Goal: Complete application form: Complete application form

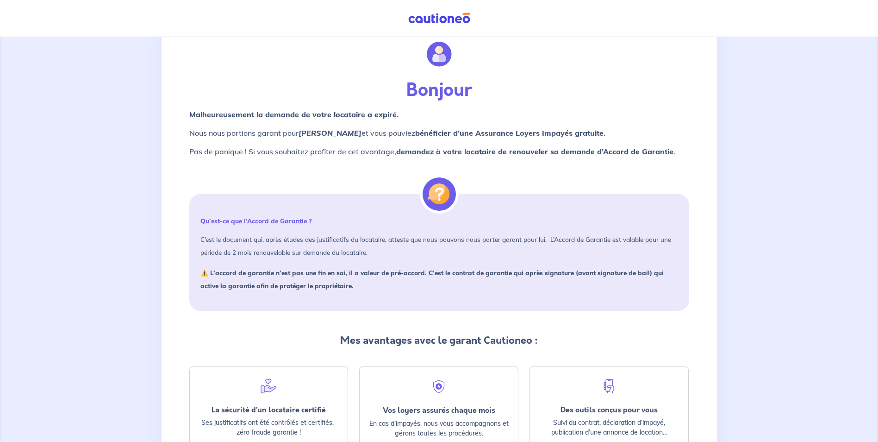
scroll to position [93, 0]
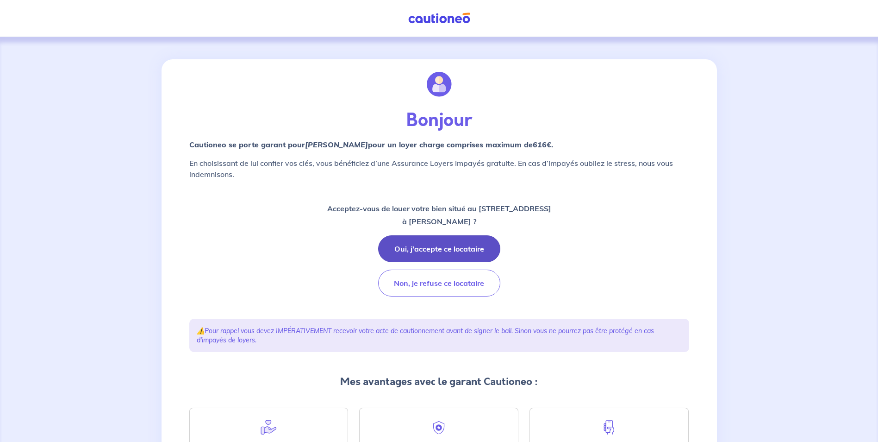
click at [437, 245] on button "Oui, j'accepte ce locataire" at bounding box center [439, 248] width 122 height 27
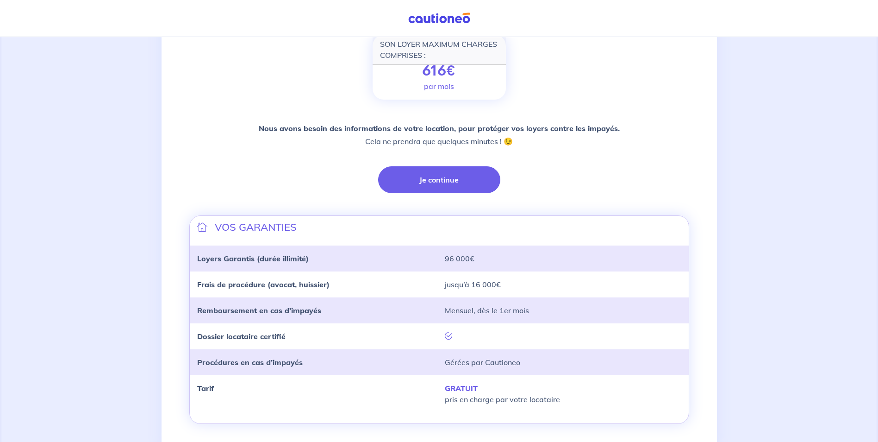
scroll to position [36, 0]
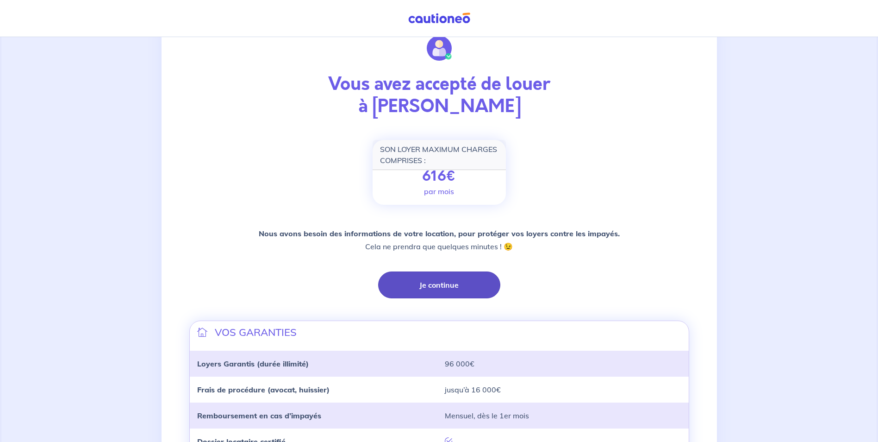
click at [431, 296] on button "Je continue" at bounding box center [439, 284] width 122 height 27
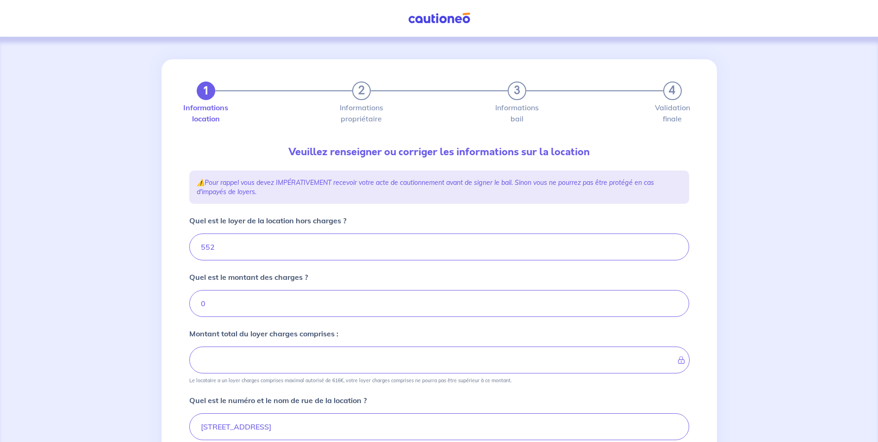
type input "552"
click at [220, 246] on input "552" at bounding box center [439, 246] width 500 height 27
type input "551.99"
click at [675, 249] on input "551.99" at bounding box center [439, 246] width 500 height 27
type input "551.99"
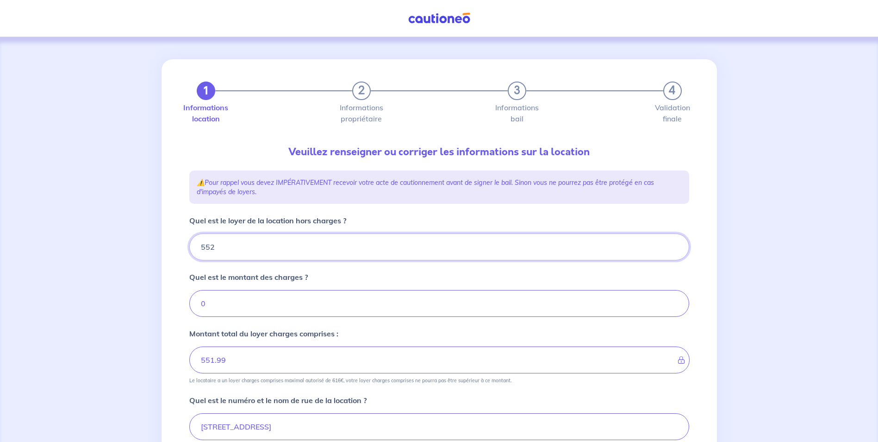
type input "552"
click at [675, 244] on input "552" at bounding box center [439, 246] width 500 height 27
type input "552"
type input "552.01"
click at [675, 244] on input "552.01" at bounding box center [439, 246] width 500 height 27
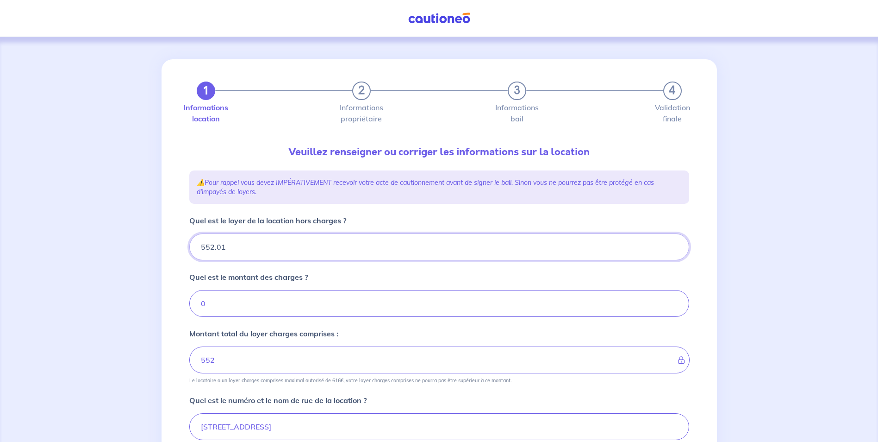
type input "552.01"
click at [675, 244] on input "552.02" at bounding box center [439, 246] width 500 height 27
type input "552.03"
click at [675, 244] on input "552.03" at bounding box center [439, 246] width 500 height 27
type input "552.02"
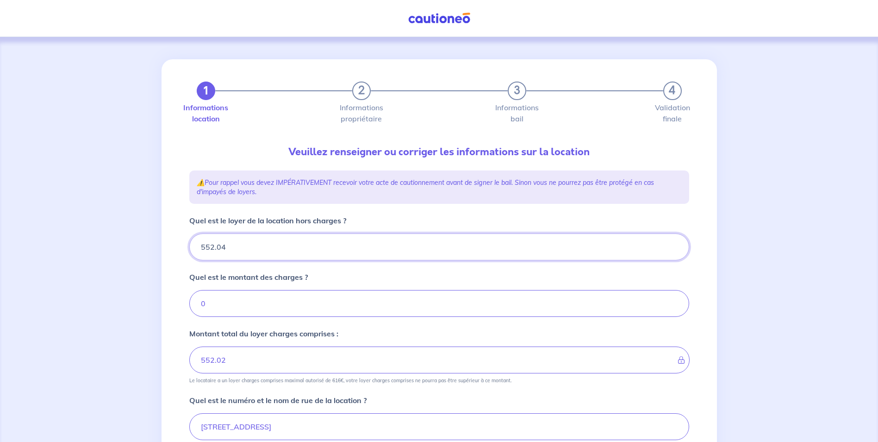
type input "552.04"
click at [675, 244] on input "552.04" at bounding box center [439, 246] width 500 height 27
type input "552.03"
type input "552.05"
click at [675, 244] on input "552.05" at bounding box center [439, 246] width 500 height 27
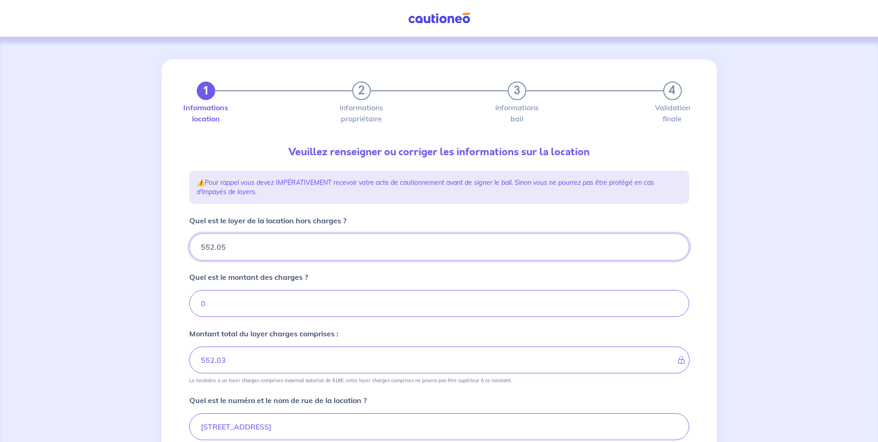
type input "552.04"
type input "552.06"
click at [675, 244] on input "552.06" at bounding box center [439, 246] width 500 height 27
type input "552.05"
type input "552.07"
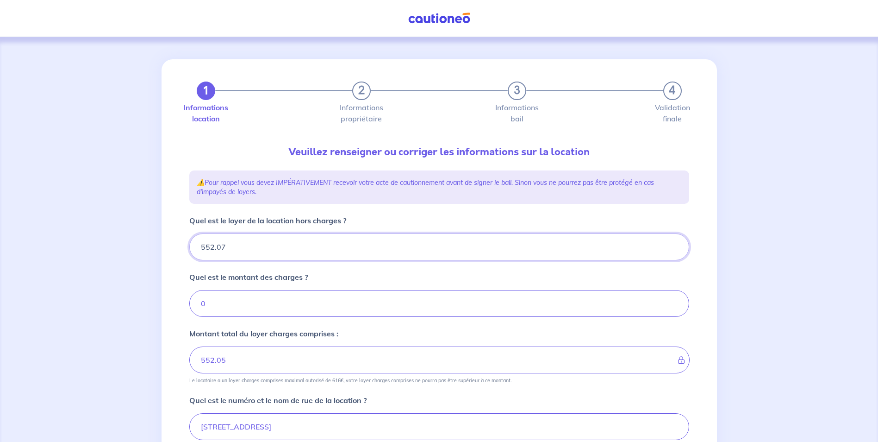
click at [675, 244] on input "552.07" at bounding box center [439, 246] width 500 height 27
type input "552.06"
type input "552.08"
click at [675, 244] on input "552.08" at bounding box center [439, 246] width 500 height 27
type input "552.08"
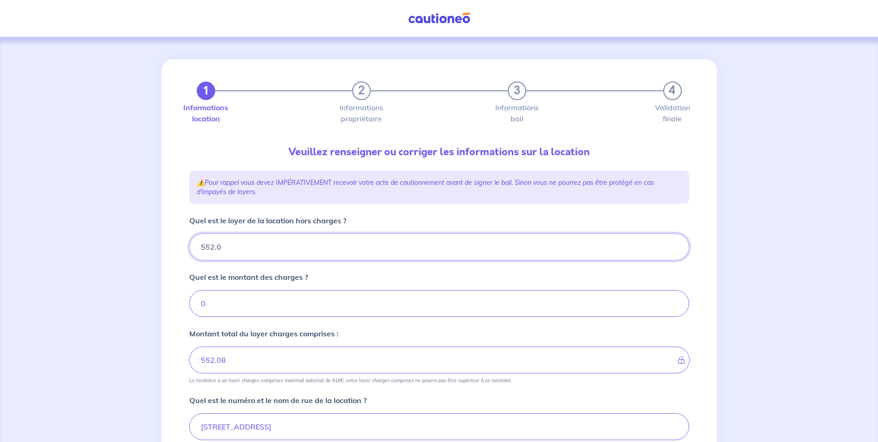
type input "552"
type input "552.40"
type input "552.4"
type input "552.40"
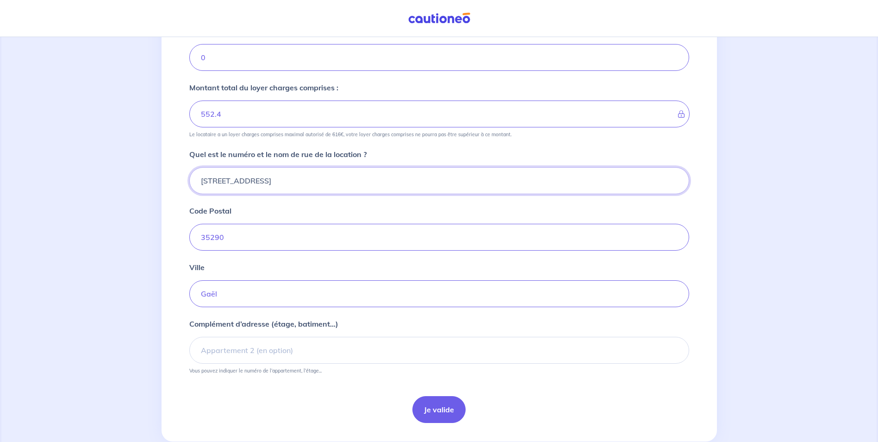
scroll to position [268, 0]
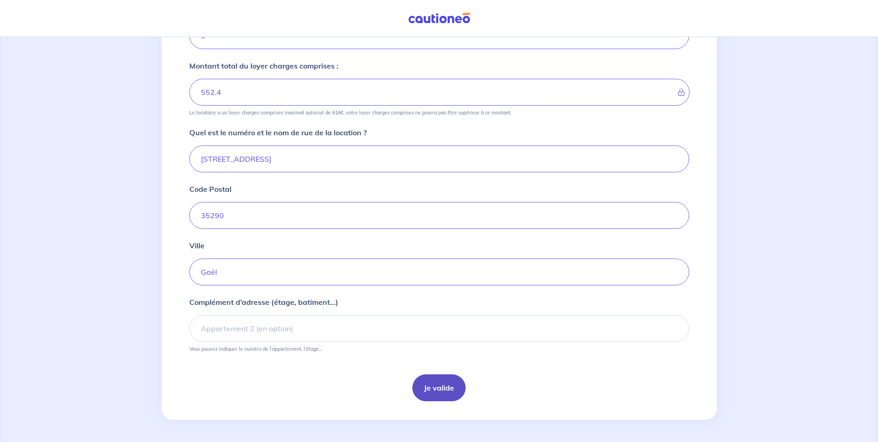
click at [433, 391] on button "Je valide" at bounding box center [438, 387] width 53 height 27
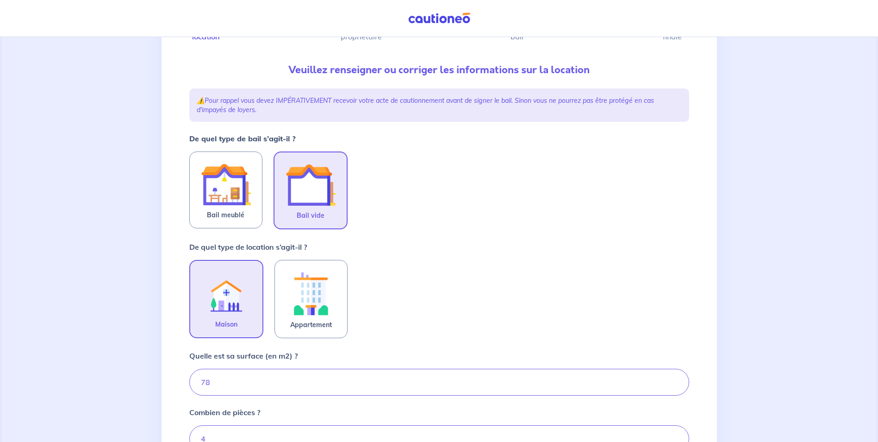
scroll to position [93, 0]
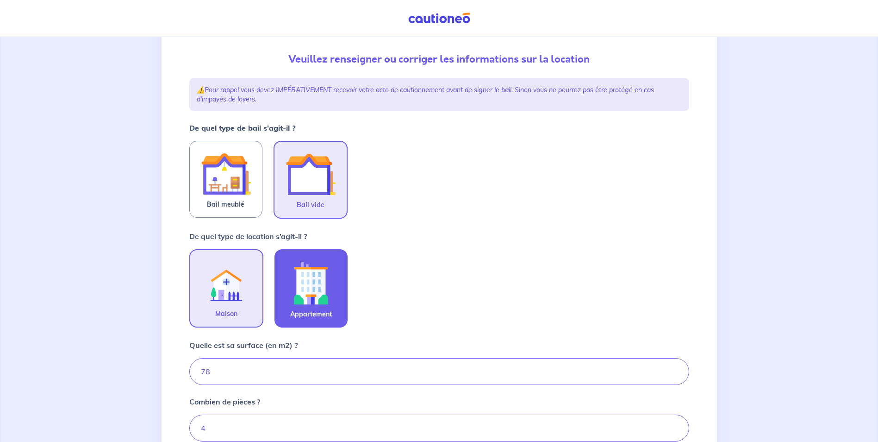
click at [324, 288] on img at bounding box center [311, 282] width 50 height 51
click at [0, 0] on input "Appartement" at bounding box center [0, 0] width 0 height 0
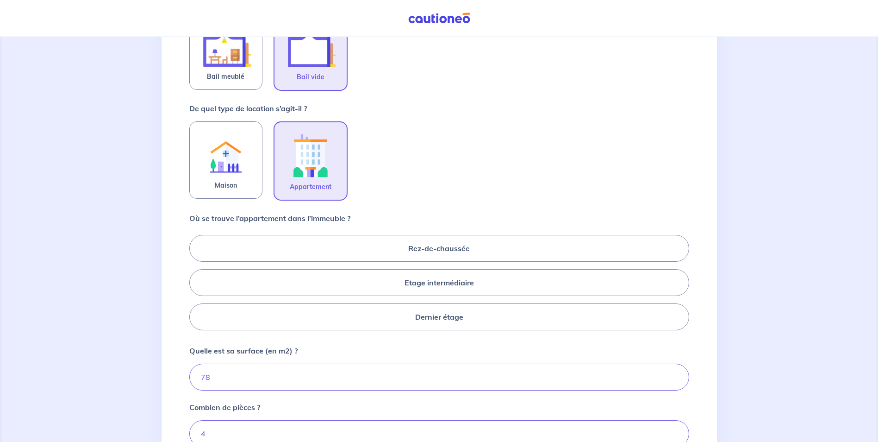
scroll to position [231, 0]
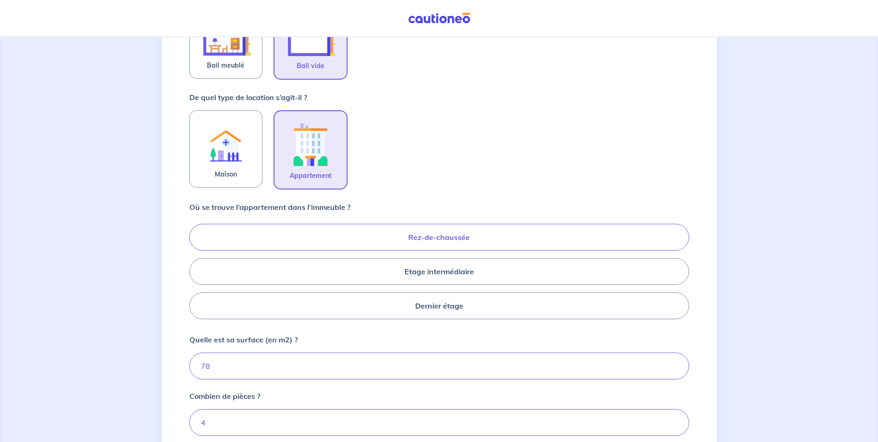
click at [415, 233] on label "Rez-de-chaussée" at bounding box center [439, 237] width 500 height 27
click at [195, 268] on input "Rez-de-chaussée" at bounding box center [192, 271] width 6 height 6
radio input "true"
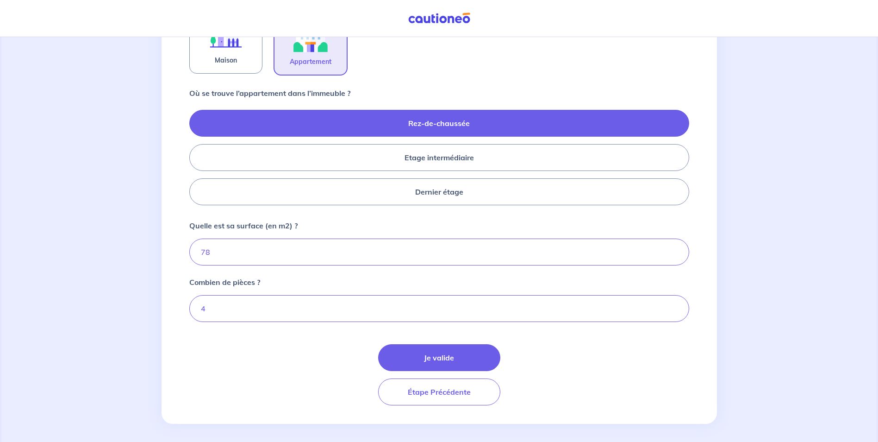
scroll to position [349, 0]
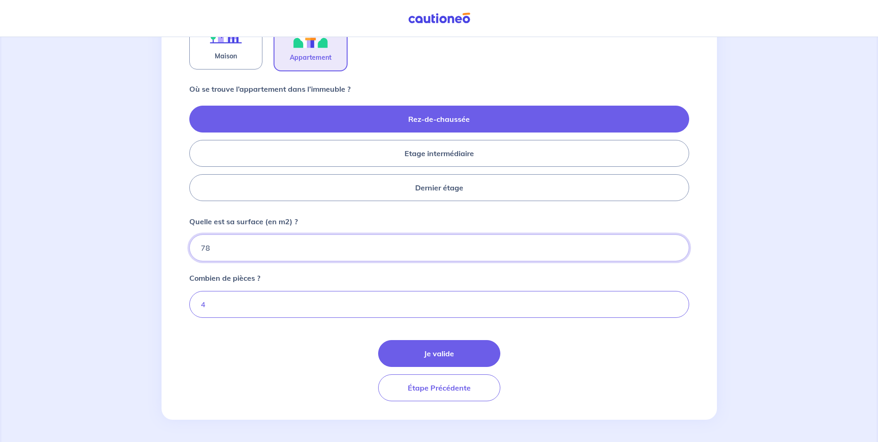
click at [214, 254] on input "78" at bounding box center [439, 247] width 500 height 27
type input "76"
click at [206, 305] on input "4" at bounding box center [439, 304] width 500 height 27
click at [444, 354] on button "Je valide" at bounding box center [439, 353] width 122 height 27
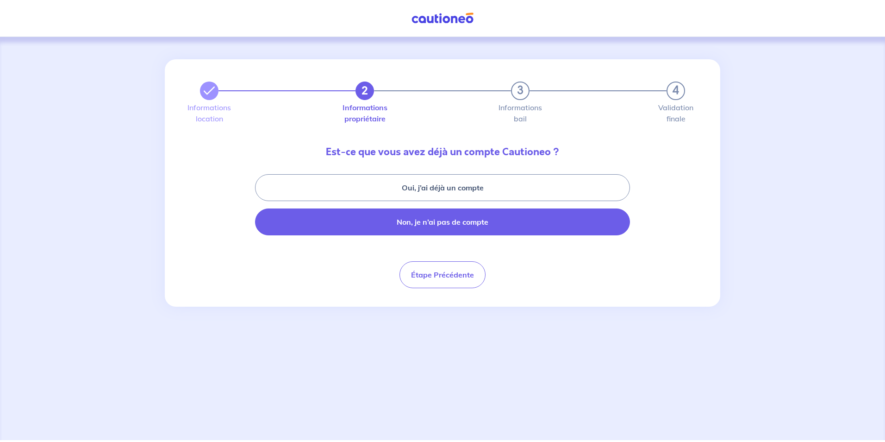
click at [480, 221] on button "Non, je n’ai pas de compte" at bounding box center [442, 221] width 375 height 27
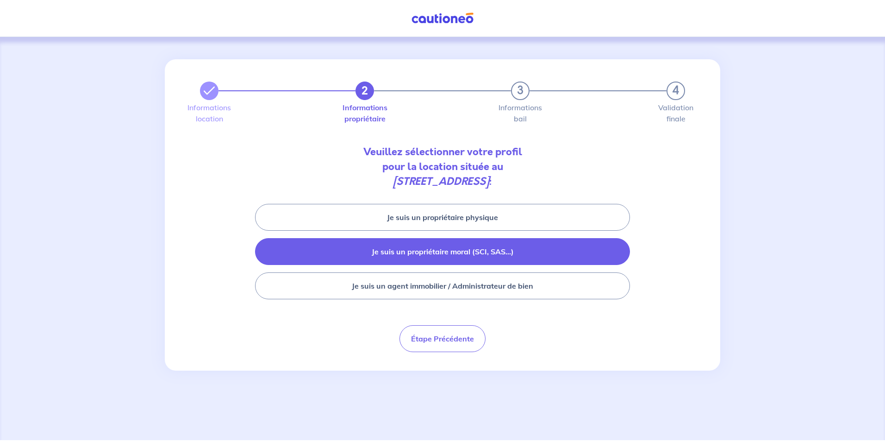
click at [431, 252] on button "Je suis un propriétaire moral (SCI, SAS...)" at bounding box center [442, 251] width 375 height 27
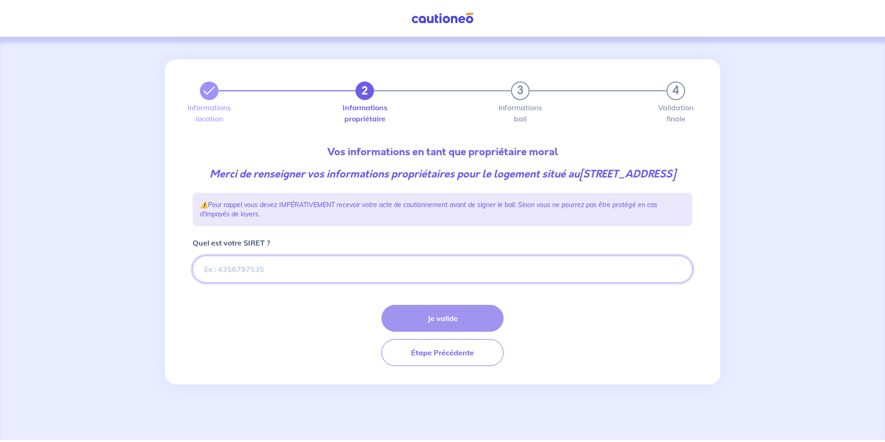
click at [277, 282] on input "Quel est votre SIRET ?" at bounding box center [443, 268] width 500 height 27
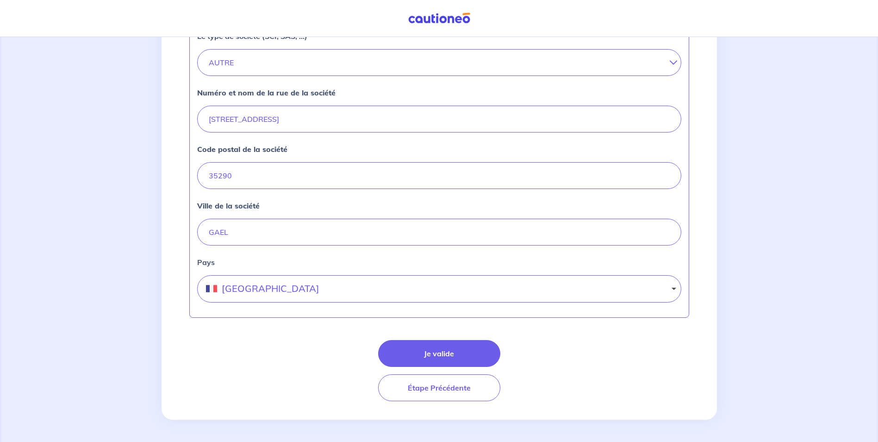
scroll to position [349, 0]
type input "21350117400014"
click at [442, 355] on button "Je valide" at bounding box center [439, 353] width 122 height 27
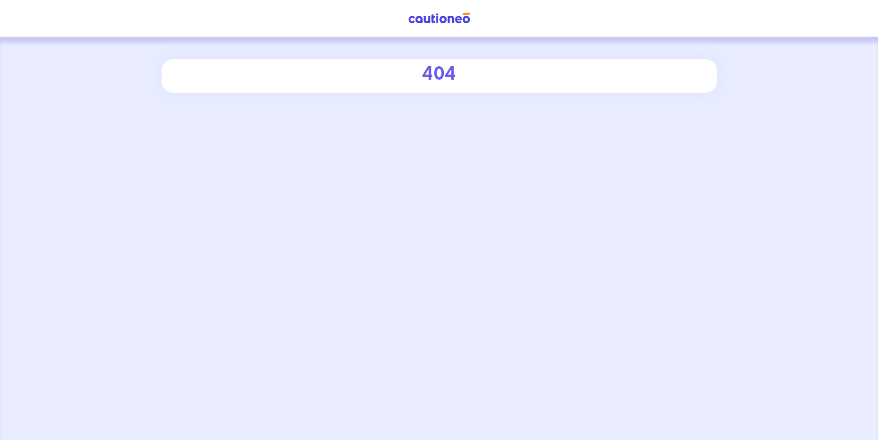
select select "FR"
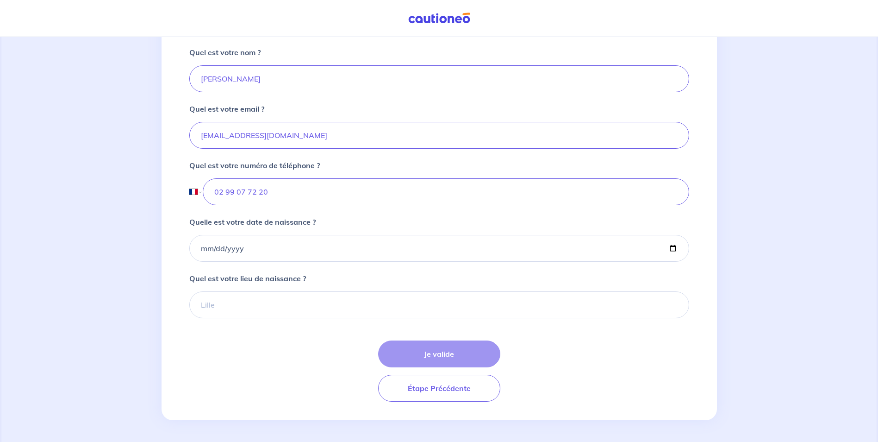
scroll to position [262, 0]
click at [264, 249] on input "Quelle est votre date de naissance ?" at bounding box center [439, 247] width 500 height 27
click at [205, 251] on input "Quelle est votre date de naissance ?" at bounding box center [439, 247] width 500 height 27
type input "1961-01-24"
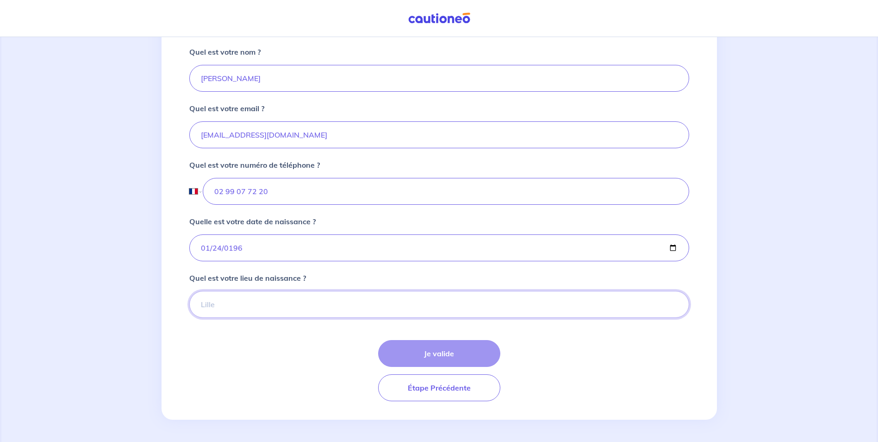
click at [244, 310] on input "Quel est votre lieu de naissance ?" at bounding box center [439, 304] width 500 height 27
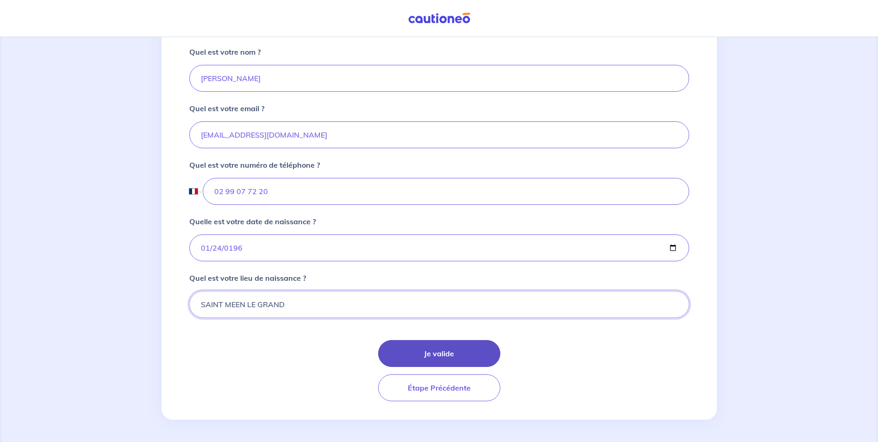
type input "SAINT MEEN LE GRAND"
click at [437, 358] on button "Je valide" at bounding box center [439, 353] width 122 height 27
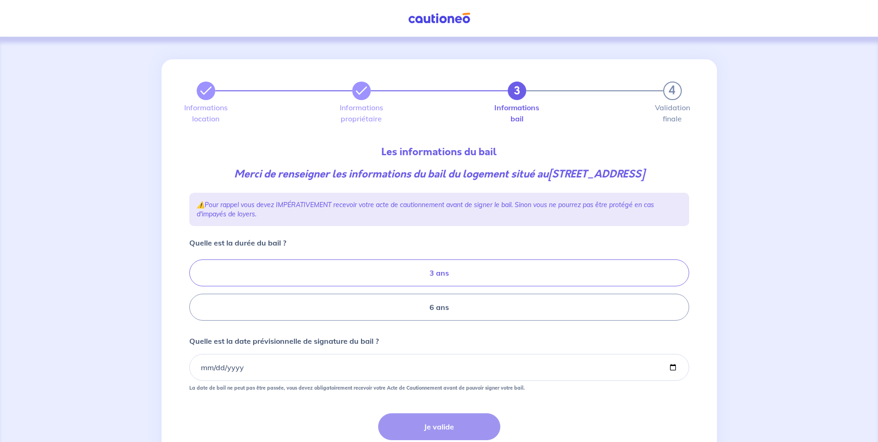
click at [455, 278] on label "3 ans" at bounding box center [439, 272] width 500 height 27
click at [195, 287] on input "3 ans" at bounding box center [192, 290] width 6 height 6
radio input "true"
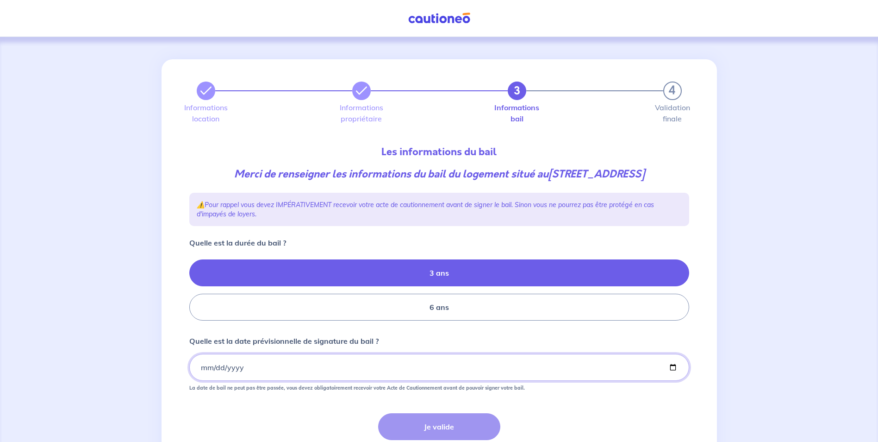
click at [282, 370] on input "Quelle est la date prévisionnelle de signature du bail ?" at bounding box center [439, 367] width 500 height 27
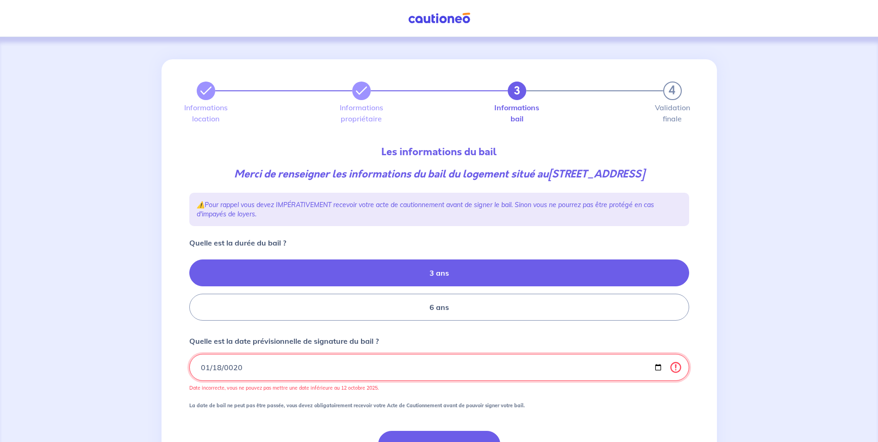
type input "0202-01-18"
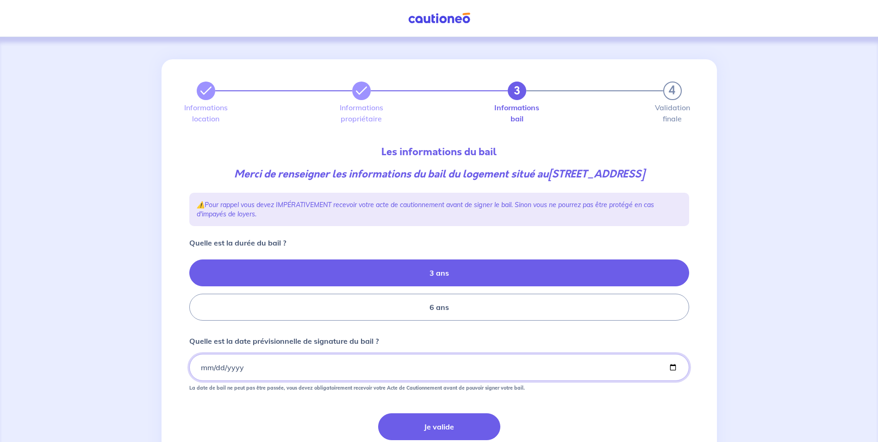
click at [219, 371] on input "Quelle est la date prévisionnelle de signature du bail ?" at bounding box center [439, 367] width 500 height 27
click at [217, 368] on input "Quelle est la date prévisionnelle de signature du bail ?" at bounding box center [439, 367] width 500 height 27
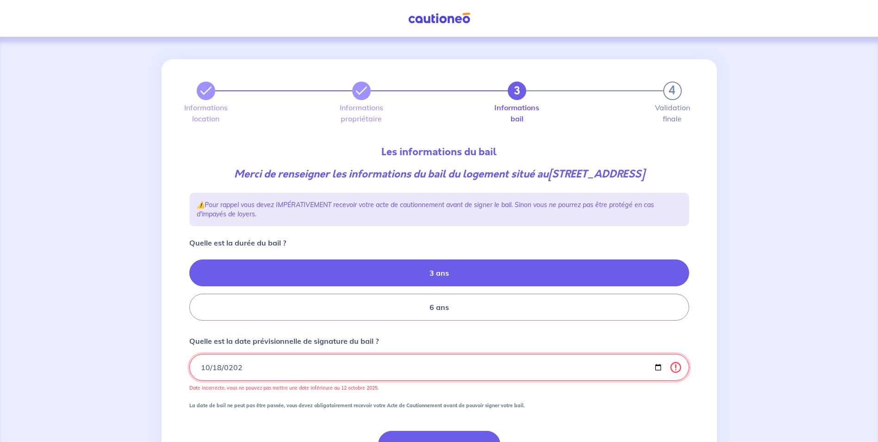
type input "2025-10-18"
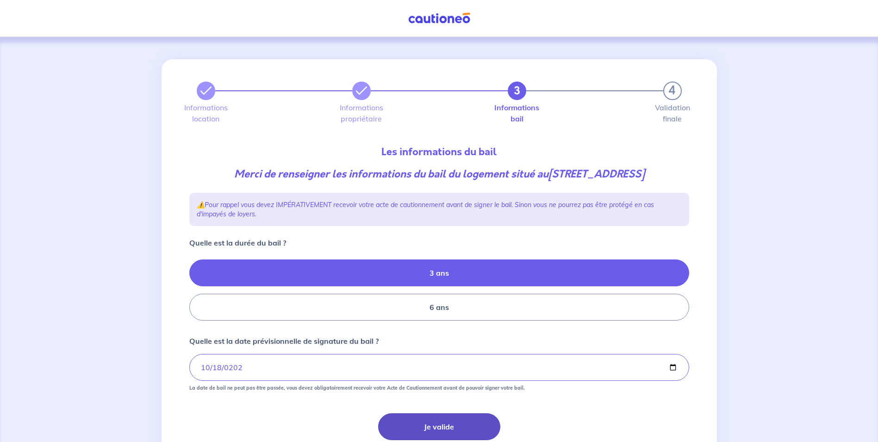
click at [442, 425] on button "Je valide" at bounding box center [439, 426] width 122 height 27
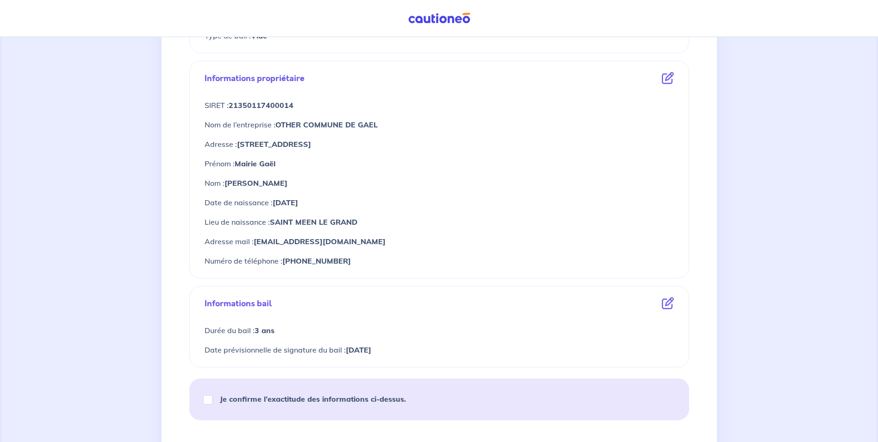
scroll to position [324, 0]
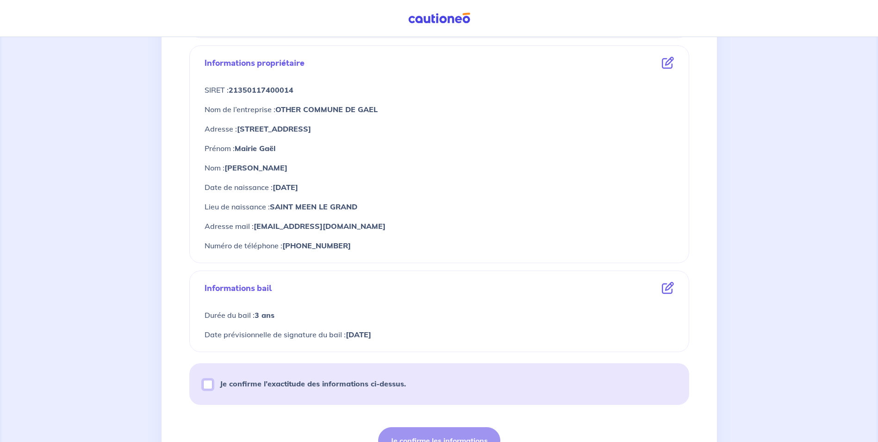
click at [209, 385] on input "Je confirme l’exactitude des informations ci-dessus." at bounding box center [207, 384] width 9 height 9
checkbox input "true"
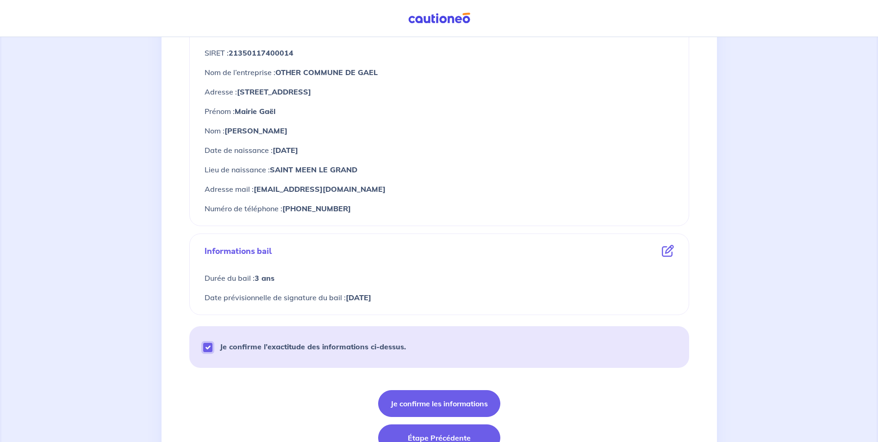
scroll to position [411, 0]
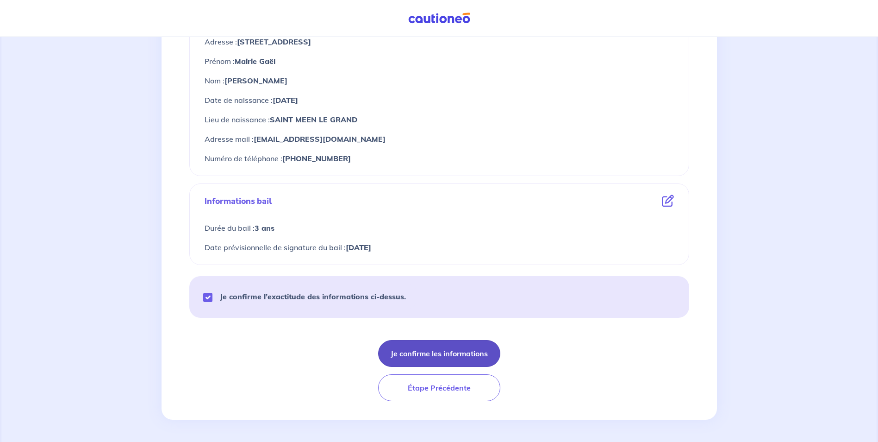
click at [429, 355] on button "Je confirme les informations" at bounding box center [439, 353] width 122 height 27
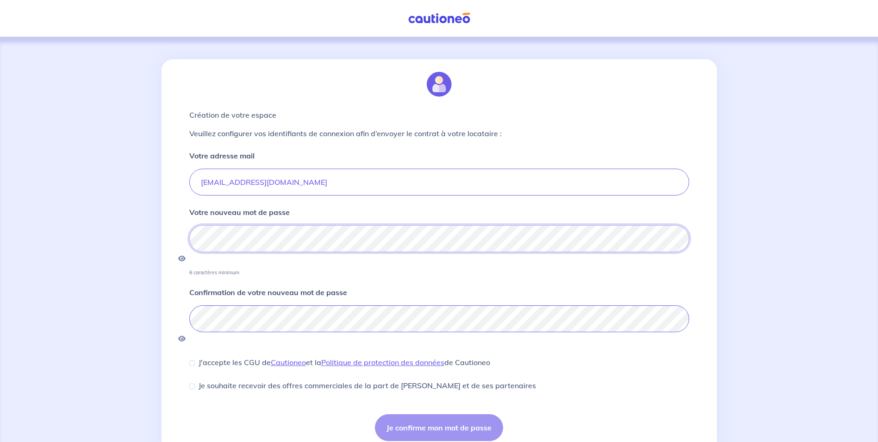
click at [158, 241] on div "Création de votre espace Veuillez configurer vos identifiants de connexion afin…" at bounding box center [439, 259] width 878 height 444
click at [193, 360] on input "J'accepte les CGU de Cautioneo et la Politique de protection des données de Cau…" at bounding box center [192, 363] width 6 height 6
checkbox input "true"
click at [452, 414] on button "Je confirme mon mot de passe" at bounding box center [439, 427] width 128 height 27
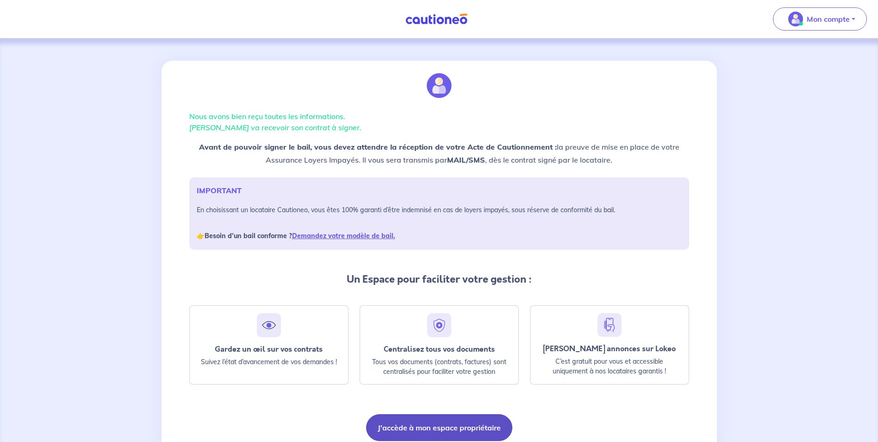
click at [455, 426] on button "J'accède à mon espace propriétaire" at bounding box center [439, 427] width 146 height 27
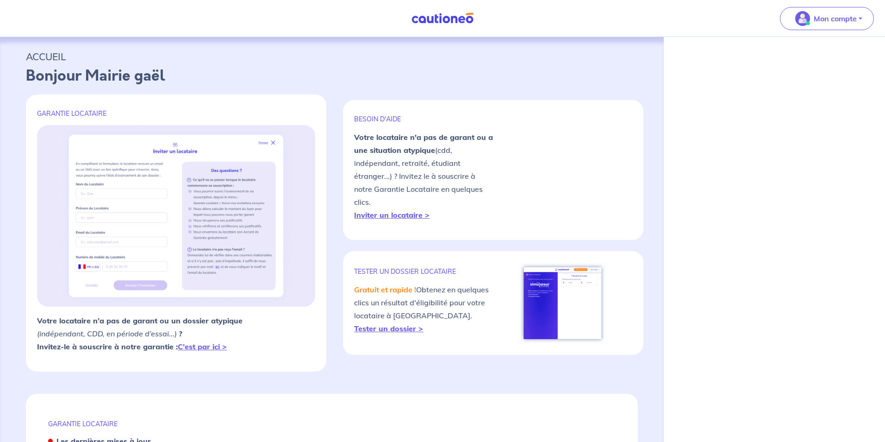
select select "FR"
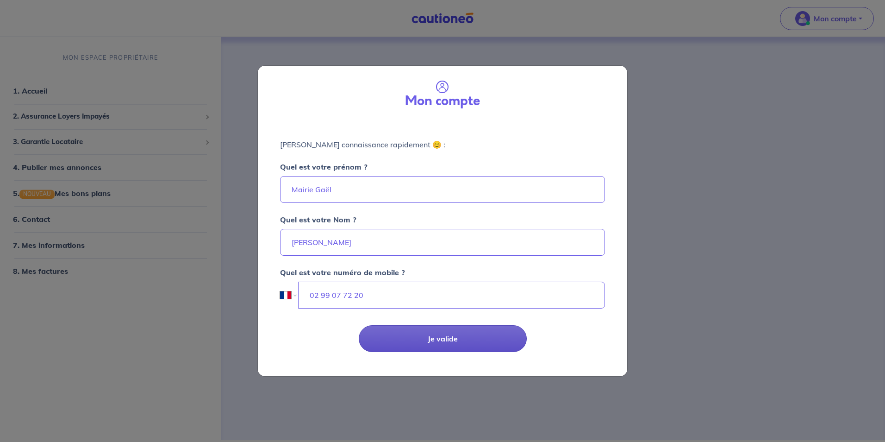
click at [396, 331] on button "Je valide" at bounding box center [443, 338] width 168 height 27
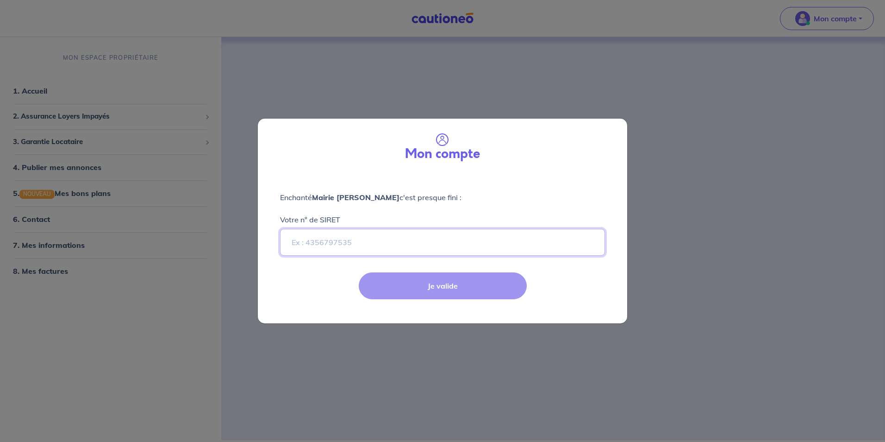
click at [355, 246] on input "Votre n° de SIRET" at bounding box center [442, 242] width 325 height 27
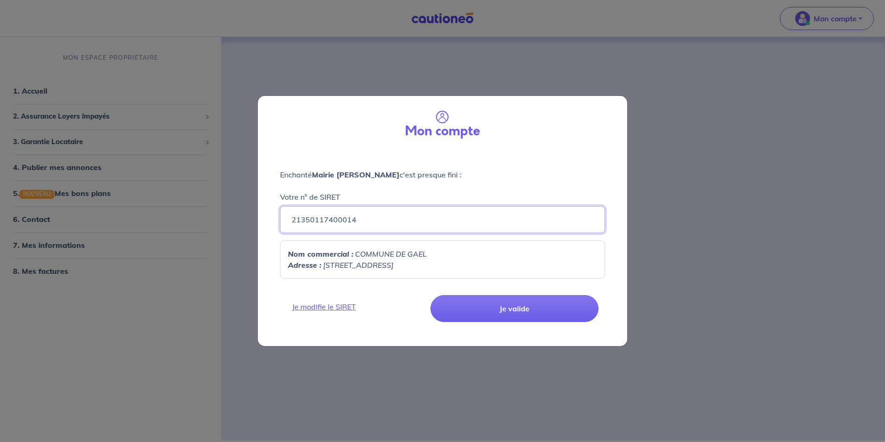
type input "21350117400014"
click at [351, 261] on em "1 RUE DE LA LIBERATION, 35290" at bounding box center [358, 264] width 70 height 9
click at [369, 263] on em "1 RUE DE LA LIBERATION, 35290" at bounding box center [358, 264] width 70 height 9
click at [489, 301] on button "Je valide" at bounding box center [514, 308] width 168 height 27
click at [526, 313] on button "Je valide" at bounding box center [514, 308] width 168 height 27
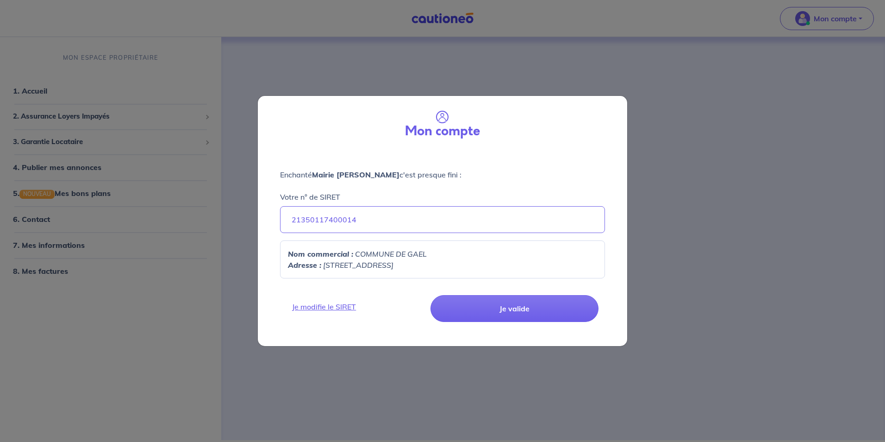
click at [391, 262] on em "1 RUE DE LA LIBERATION, 35290" at bounding box center [358, 264] width 70 height 9
click at [375, 304] on link "Je modifie le SIRET" at bounding box center [357, 306] width 140 height 11
click at [369, 224] on input "21350117400014" at bounding box center [442, 219] width 325 height 27
click at [502, 317] on button "Je valide" at bounding box center [514, 308] width 168 height 27
click at [518, 309] on button "Je valide" at bounding box center [514, 308] width 168 height 27
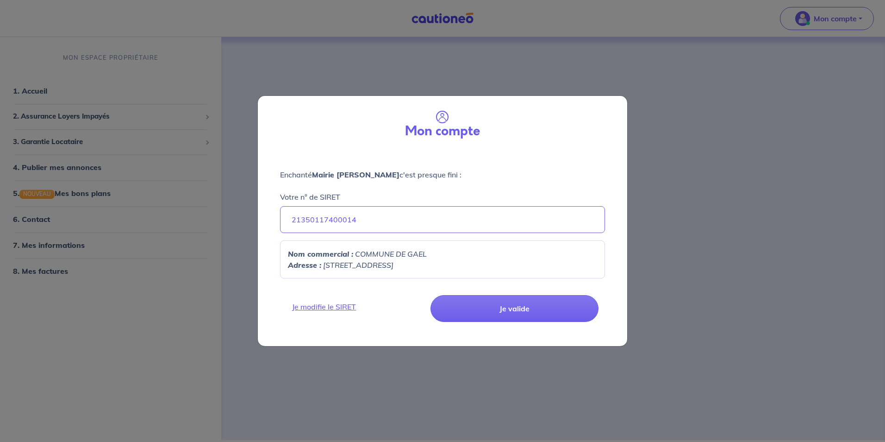
click at [365, 264] on em "1 RUE DE LA LIBERATION, 35290" at bounding box center [358, 264] width 70 height 9
click at [291, 270] on p "Adresse : 1 RUE DE LA LIBERATION, 35290" at bounding box center [442, 264] width 309 height 11
click at [387, 319] on div "Je modifie le SIRET Je valide" at bounding box center [442, 316] width 380 height 60
click at [533, 308] on button "Je valide" at bounding box center [514, 308] width 168 height 27
click at [532, 308] on button "Je valide" at bounding box center [514, 308] width 168 height 27
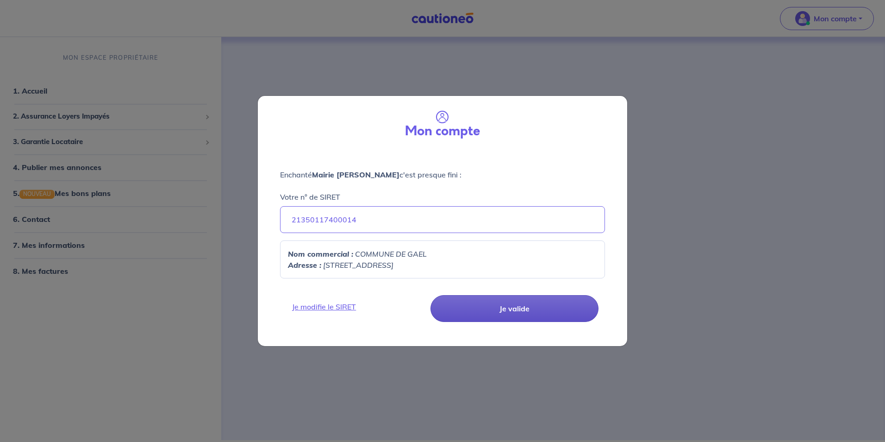
click at [532, 308] on button "Je valide" at bounding box center [514, 308] width 168 height 27
